Goal: Task Accomplishment & Management: Manage account settings

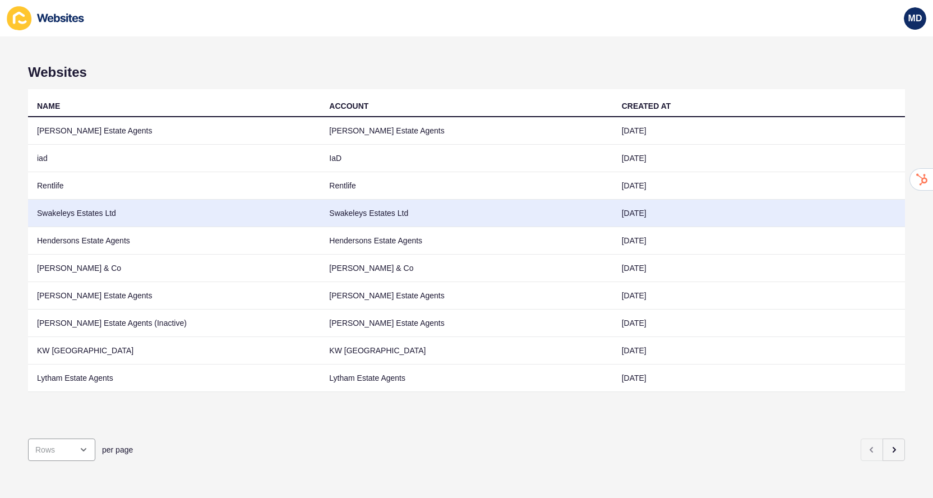
click at [188, 218] on td "Swakeleys Estates Ltd" at bounding box center [174, 213] width 292 height 27
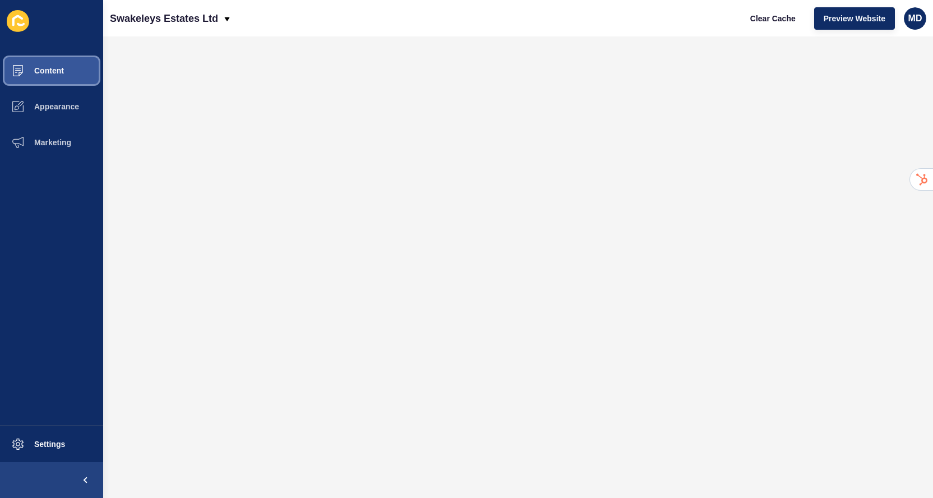
click at [80, 71] on button "Content" at bounding box center [51, 71] width 103 height 36
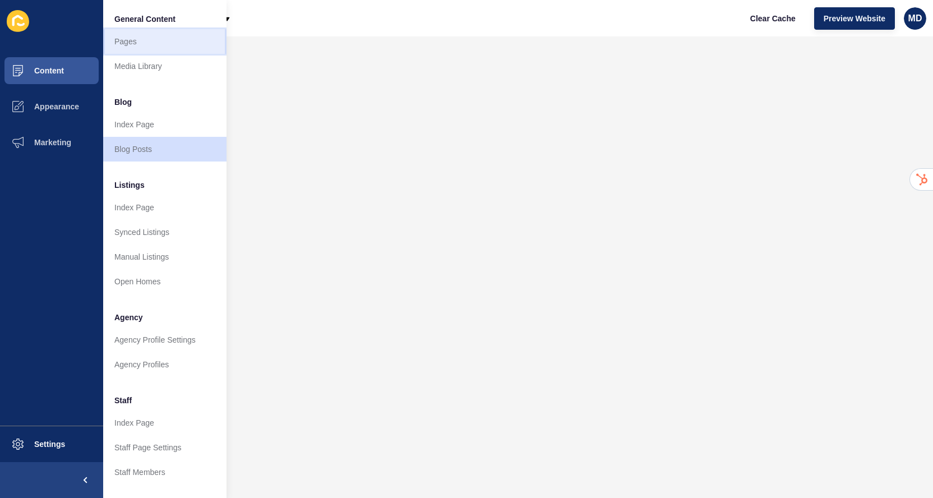
click at [139, 50] on link "Pages" at bounding box center [164, 41] width 123 height 25
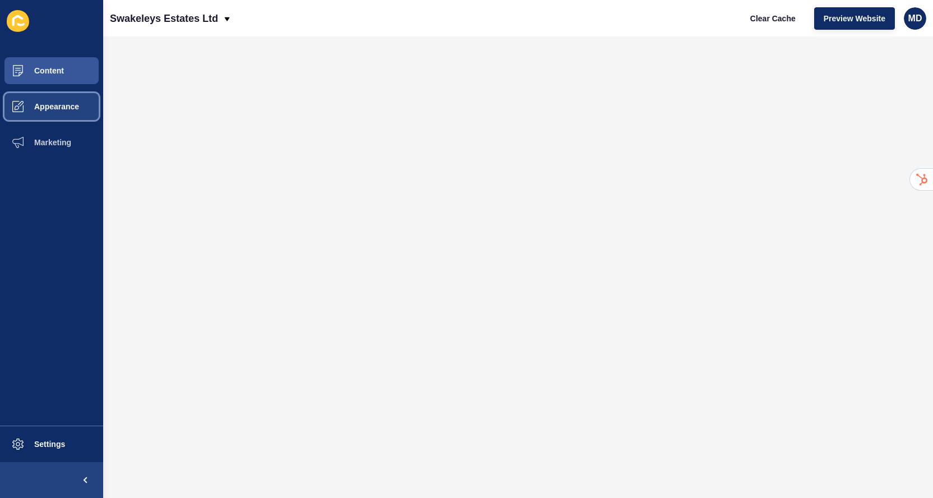
click at [24, 117] on span at bounding box center [18, 107] width 36 height 36
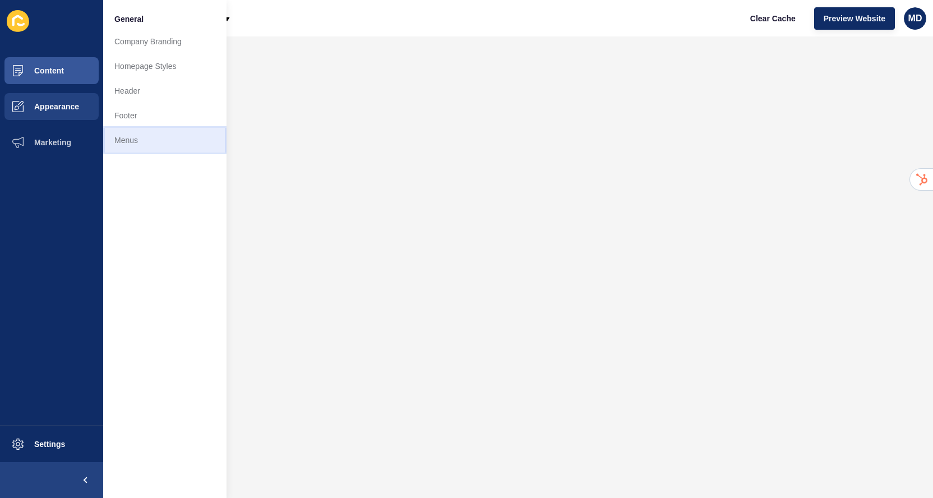
click at [117, 140] on link "Menus" at bounding box center [164, 140] width 123 height 25
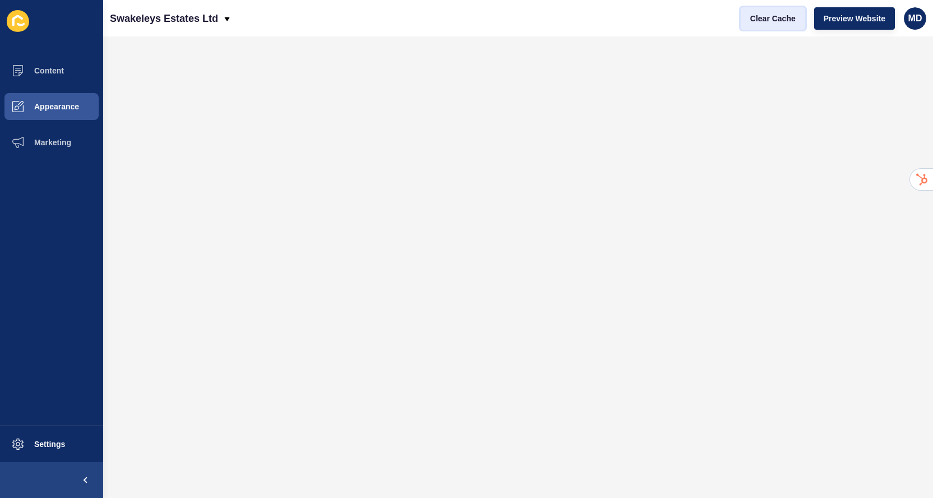
click at [762, 11] on button "Clear Cache" at bounding box center [773, 18] width 65 height 22
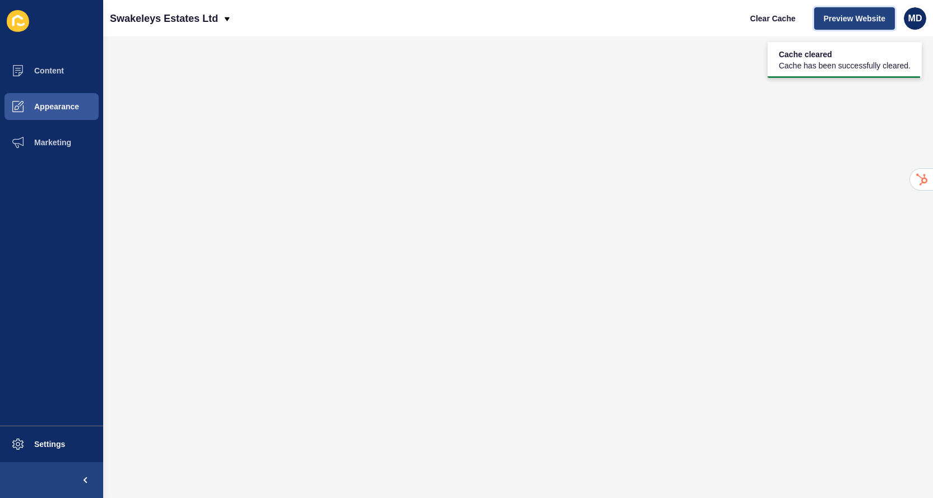
click at [817, 27] on button "Preview Website" at bounding box center [854, 18] width 81 height 22
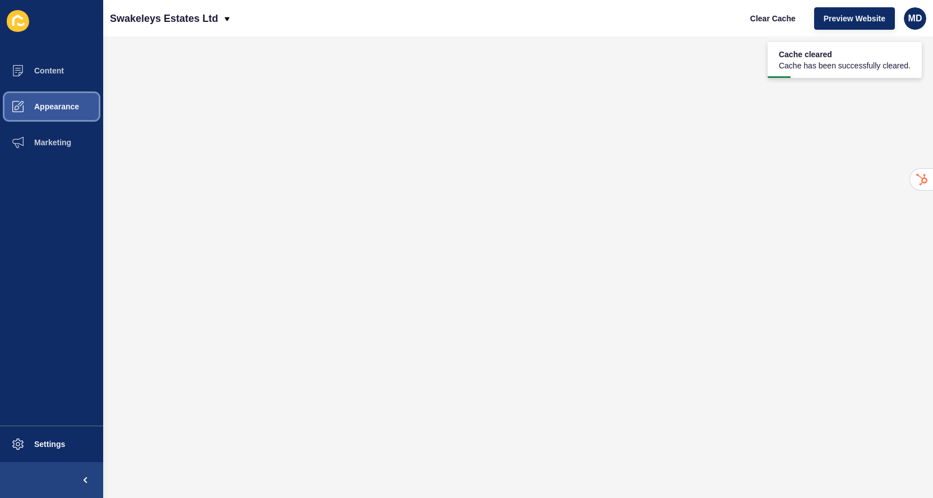
click at [75, 100] on button "Appearance" at bounding box center [51, 107] width 103 height 36
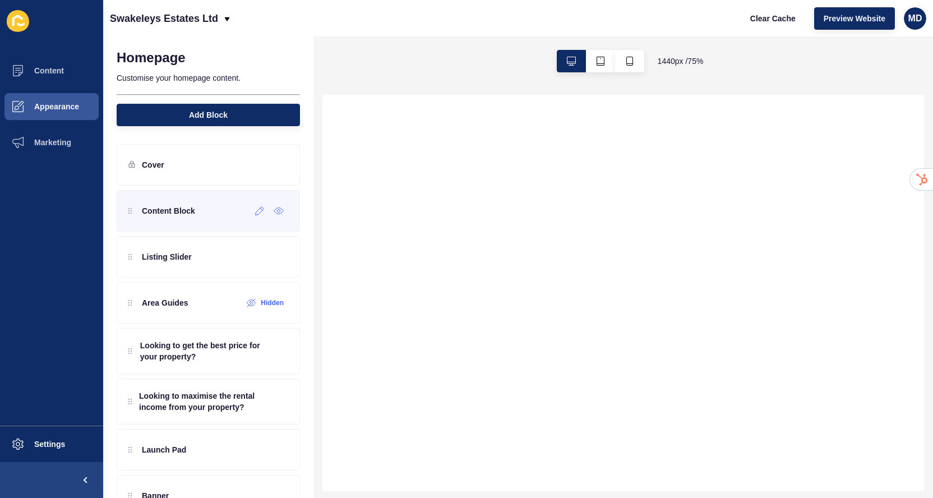
click at [255, 219] on div at bounding box center [270, 211] width 38 height 18
click at [259, 211] on icon at bounding box center [260, 210] width 10 height 9
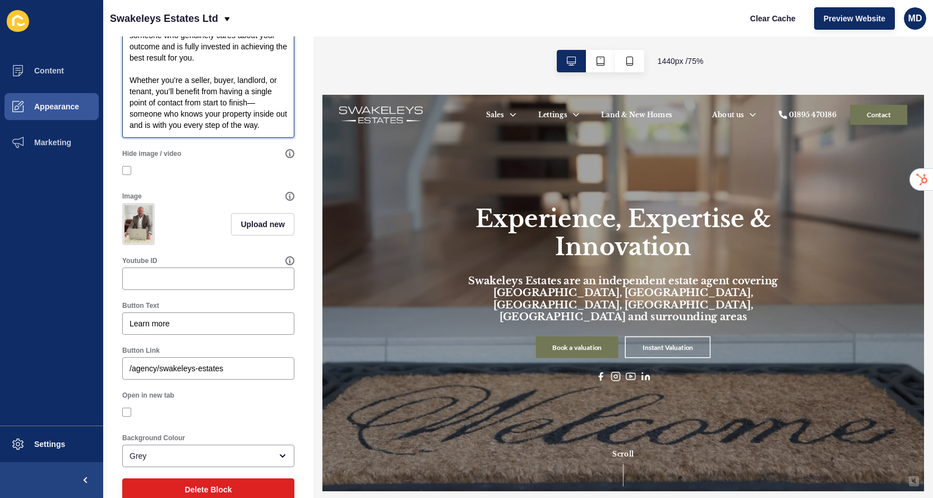
click at [269, 126] on textarea "We’re not your typical high street estate agent juggling 50 to 150 properties a…" at bounding box center [208, 1] width 169 height 269
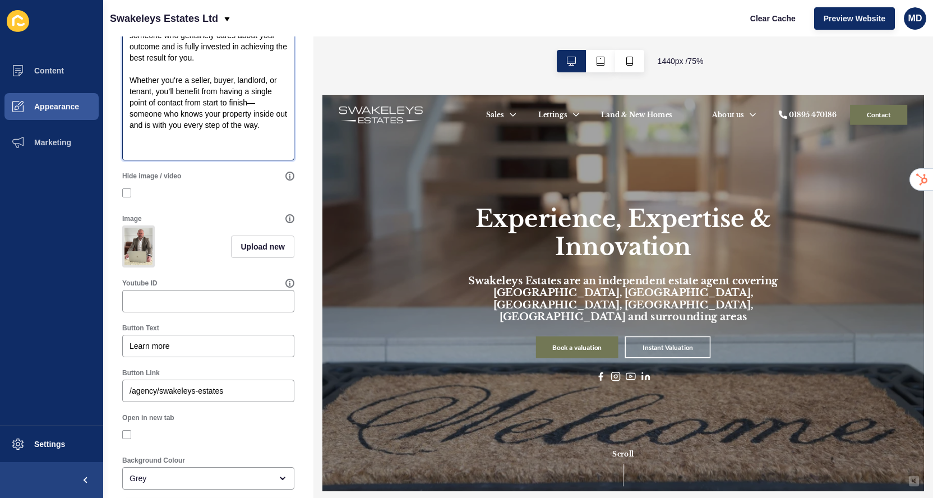
paste textarea "What sets us apart is Reach by Swakeleys — our unique digital marketing platfor…"
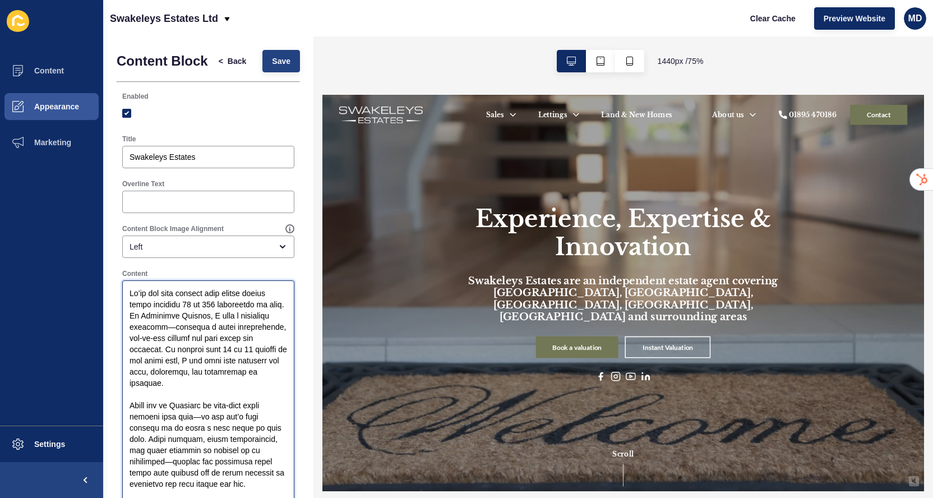
type textarea "Lo’ip dol sita consect adip elitse doeius tempo incididu 49 ut 232 laboreetdo m…"
click at [289, 68] on button "Save" at bounding box center [282, 61] width 38 height 22
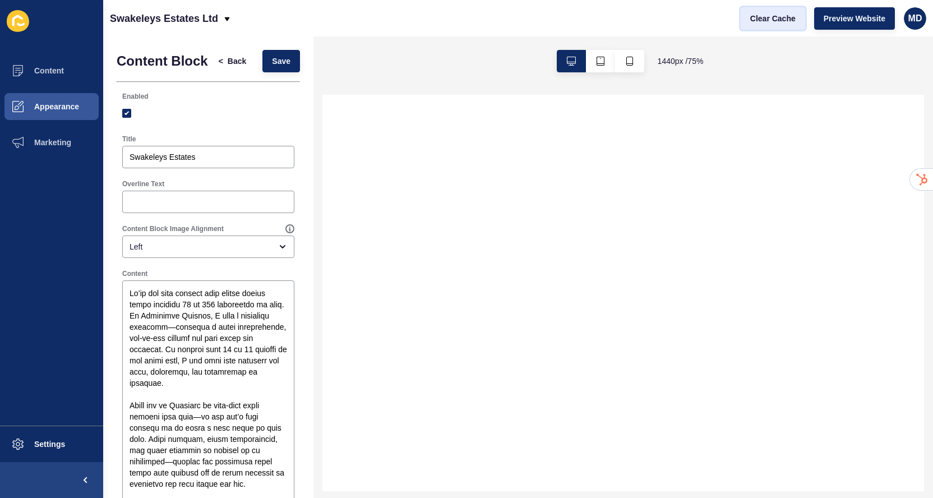
click at [761, 17] on span "Clear Cache" at bounding box center [773, 18] width 45 height 11
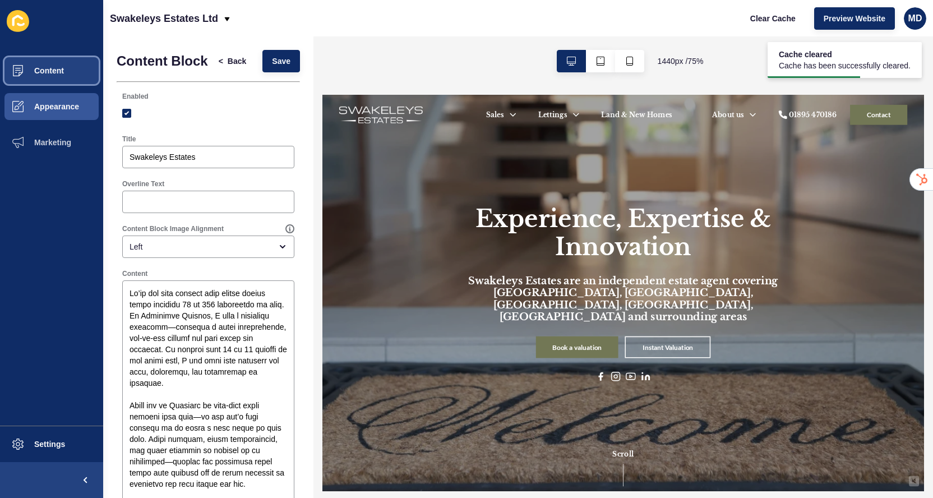
click at [85, 82] on button "Content" at bounding box center [51, 71] width 103 height 36
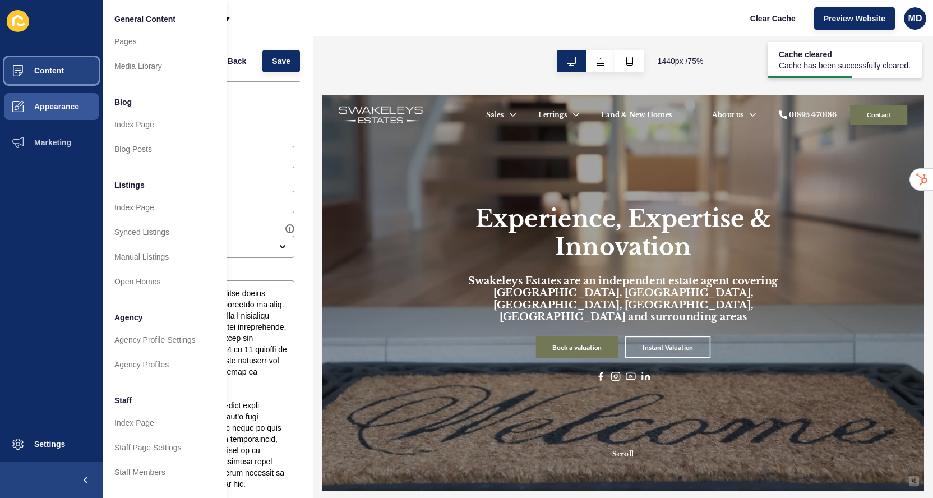
click at [73, 80] on button "Content" at bounding box center [51, 71] width 103 height 36
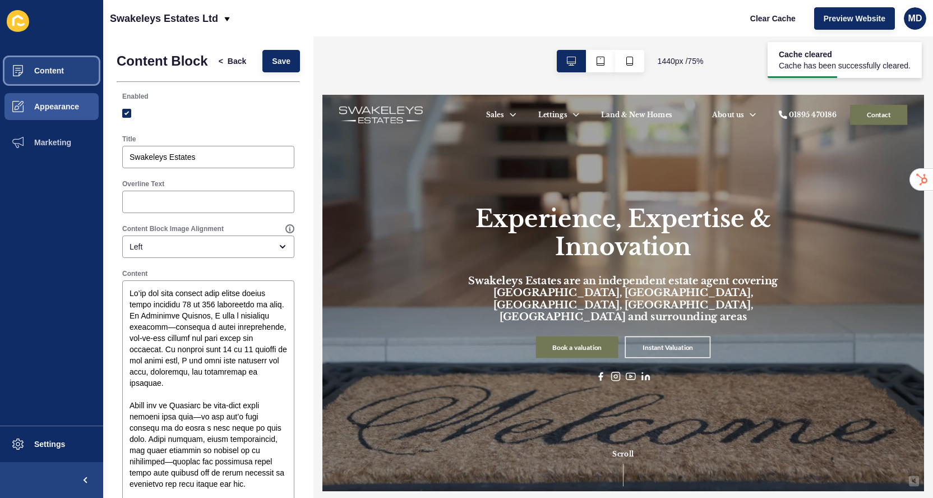
click at [61, 71] on span "Content" at bounding box center [31, 70] width 66 height 9
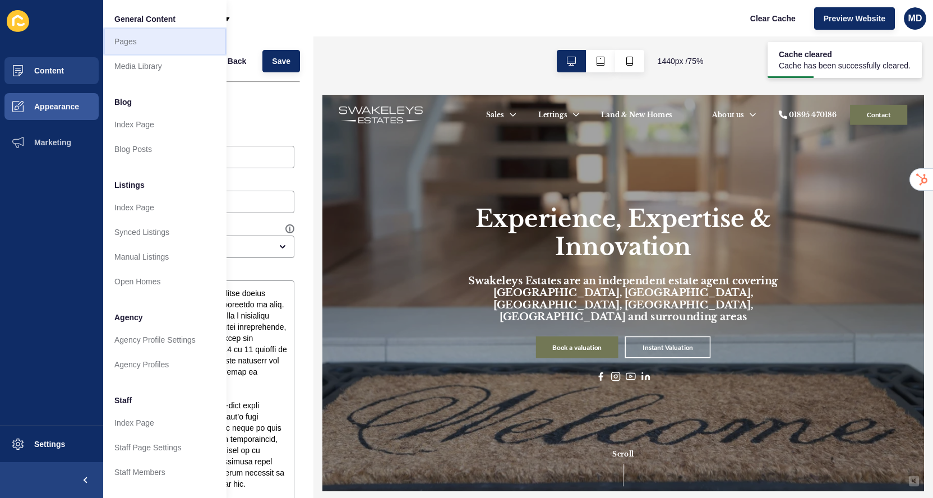
click at [117, 38] on link "Pages" at bounding box center [164, 41] width 123 height 25
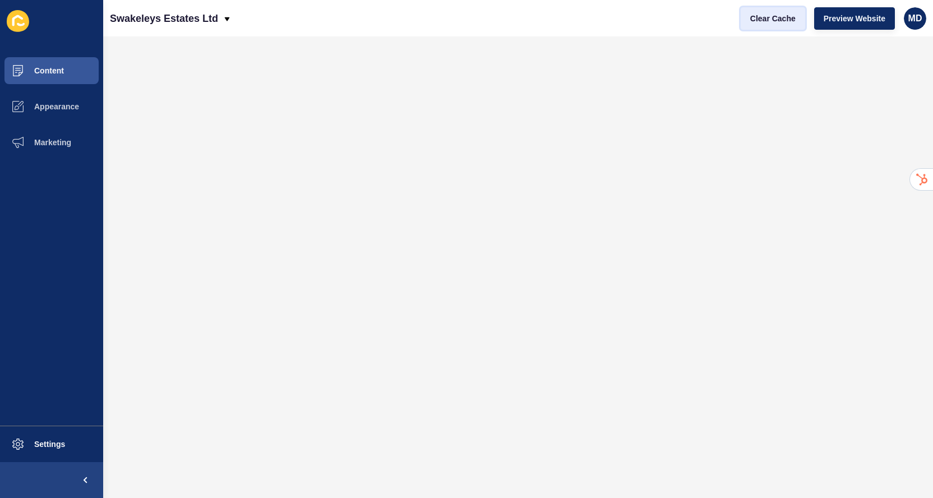
click at [774, 17] on span "Clear Cache" at bounding box center [773, 18] width 45 height 11
click at [789, 17] on span "Clear Cache" at bounding box center [773, 18] width 45 height 11
